Goal: Go to known website: Access a specific website the user already knows

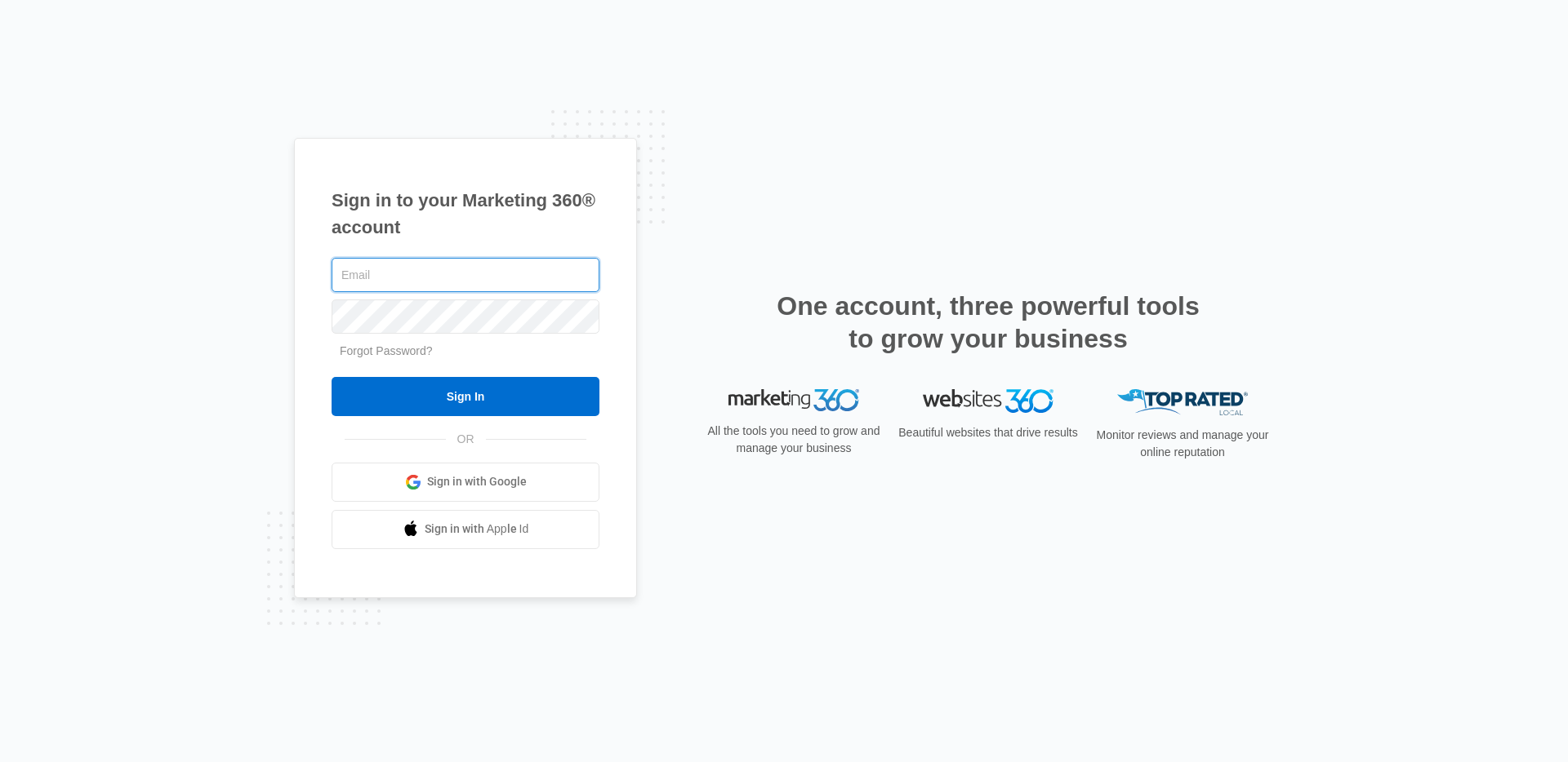
type input "[PERSON_NAME][EMAIL_ADDRESS][PERSON_NAME][DOMAIN_NAME]"
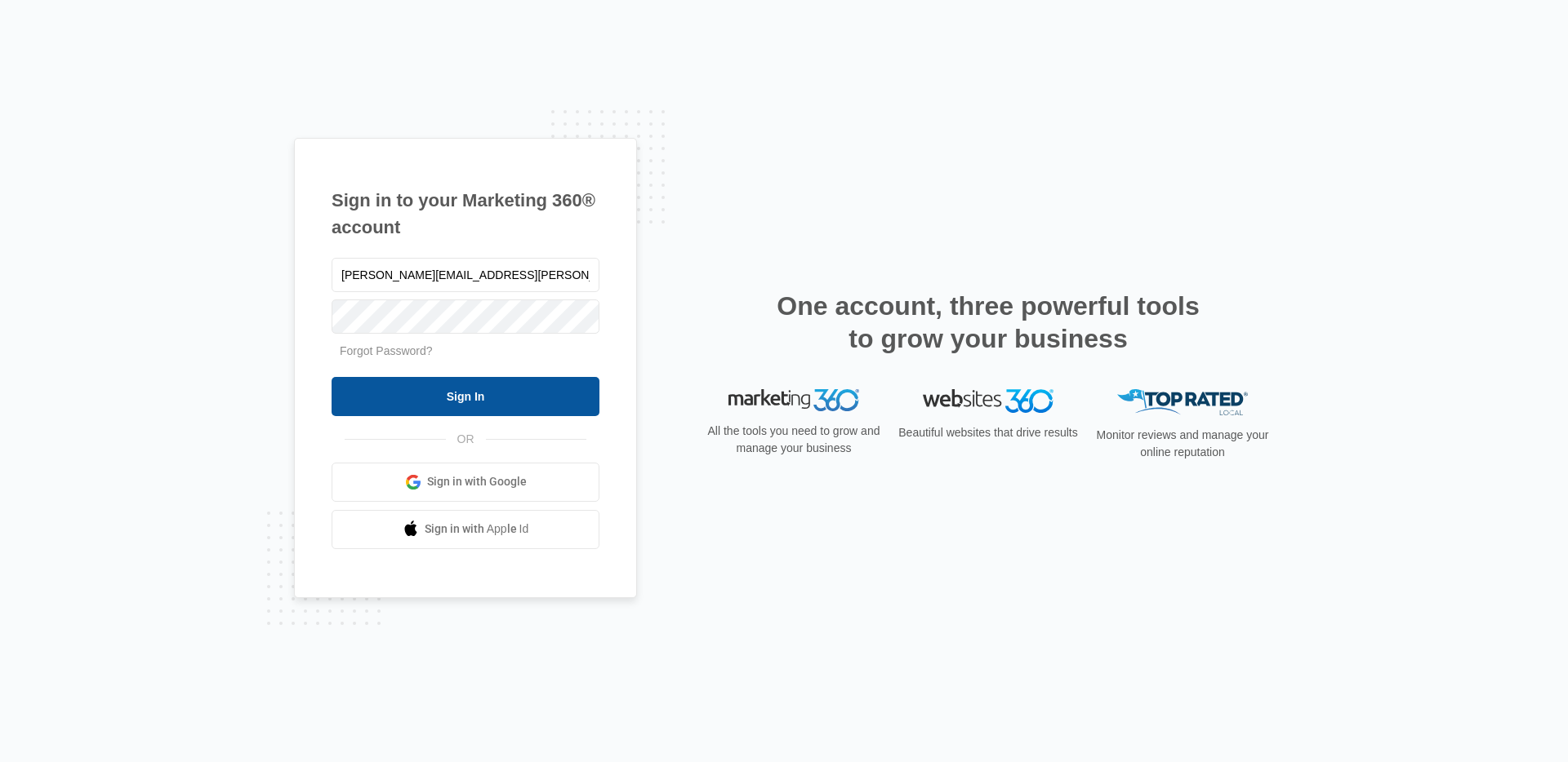
click at [446, 406] on input "Sign In" at bounding box center [466, 397] width 268 height 39
